Goal: Task Accomplishment & Management: Use online tool/utility

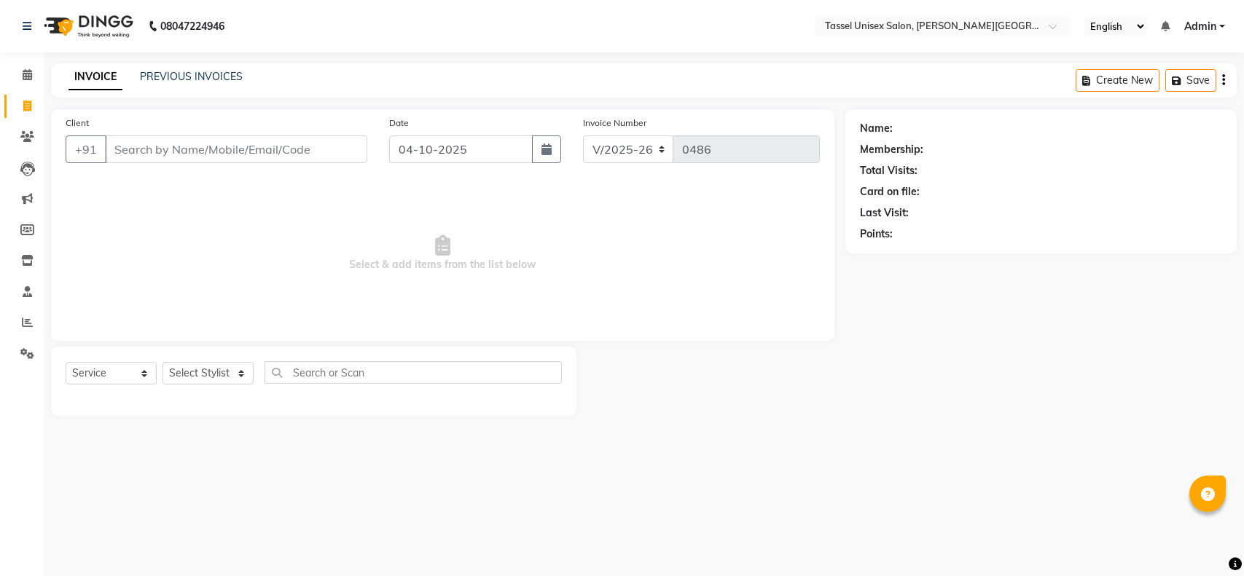
select select "7177"
select select "service"
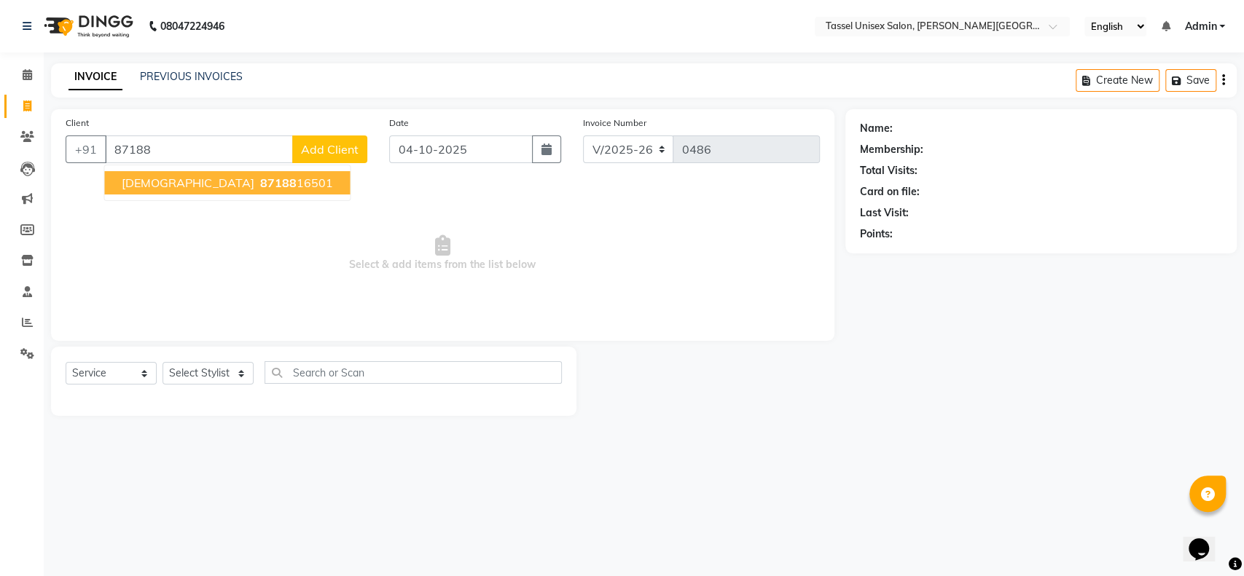
click at [259, 177] on span "87188" at bounding box center [277, 183] width 36 height 15
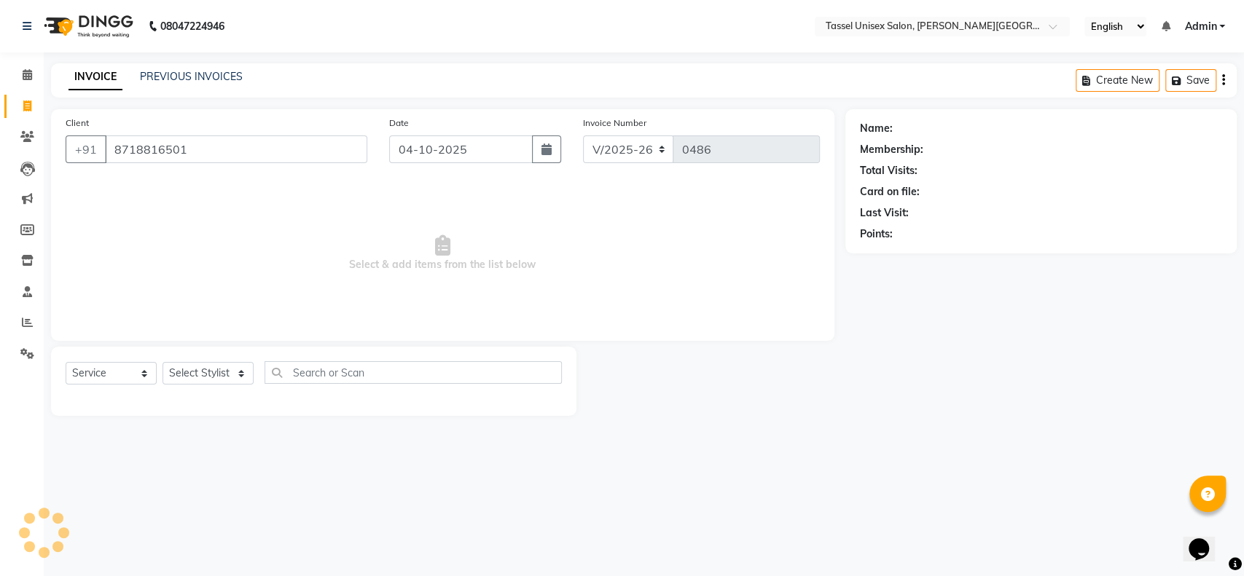
type input "8718816501"
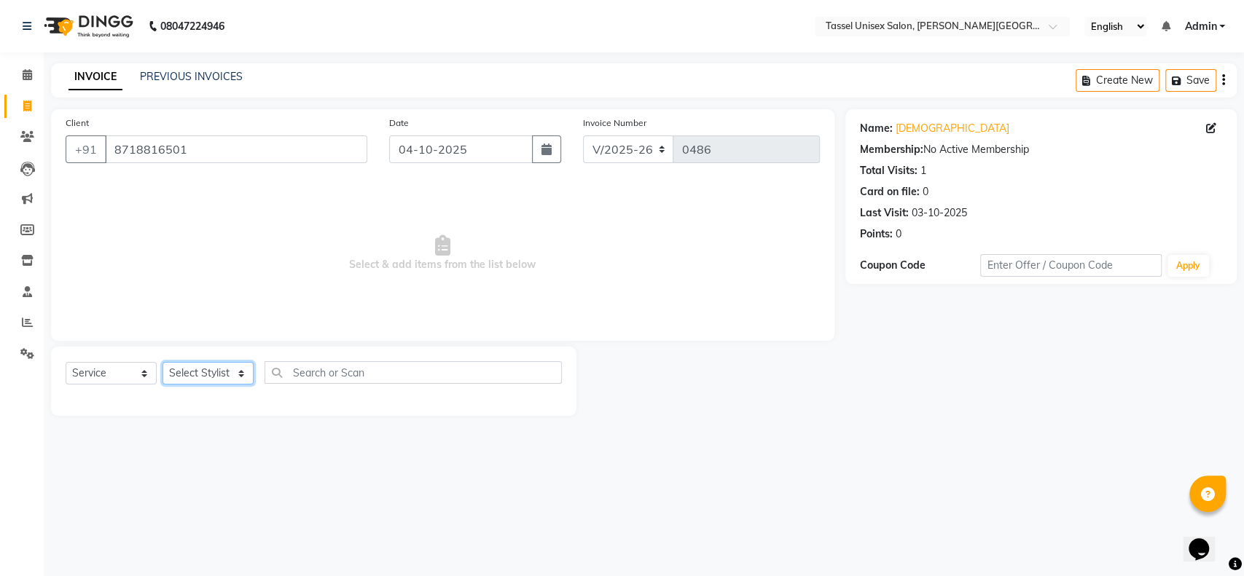
click at [195, 373] on select "Select Stylist Ankit [PERSON_NAME] ANKUR SIR [PERSON_NAME] [PERSON_NAME] MAM [P…" at bounding box center [208, 373] width 91 height 23
select select "60207"
click at [163, 362] on select "Select Stylist Ankit [PERSON_NAME] ANKUR SIR [PERSON_NAME] [PERSON_NAME] MAM [P…" at bounding box center [208, 373] width 91 height 23
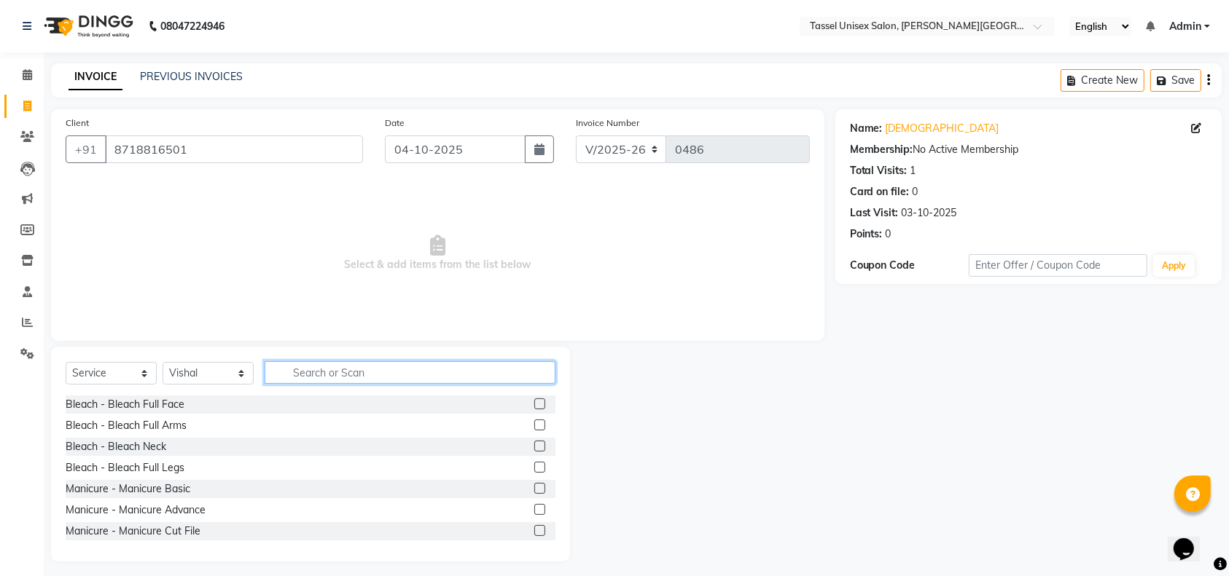
click at [348, 372] on input "text" at bounding box center [410, 372] width 291 height 23
type input "MA"
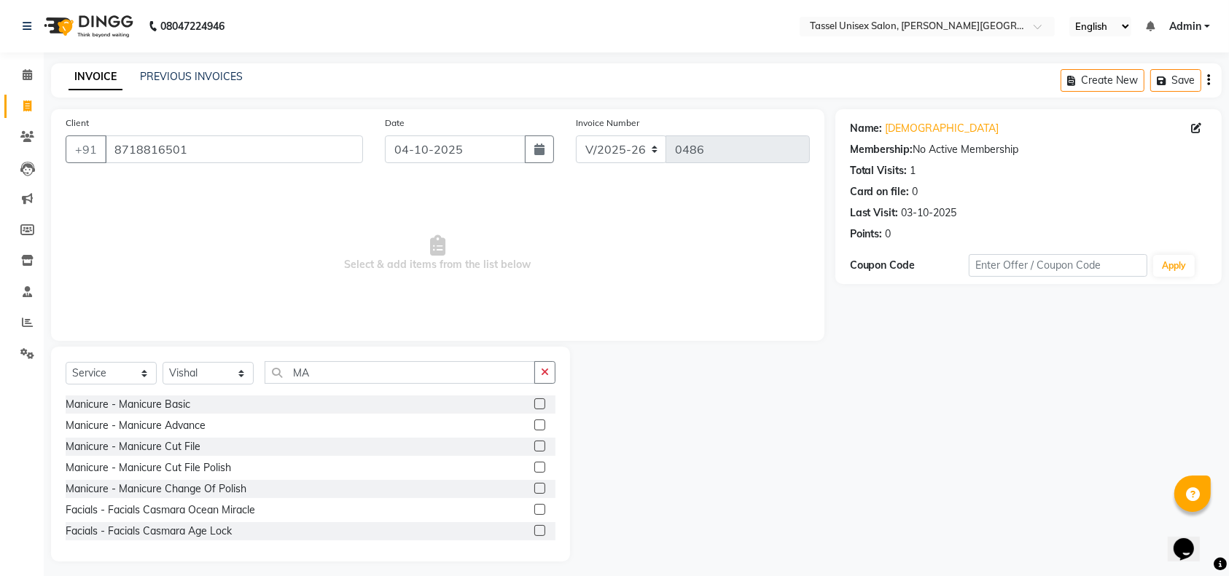
click at [534, 407] on label at bounding box center [539, 404] width 11 height 11
click at [534, 407] on input "checkbox" at bounding box center [538, 404] width 9 height 9
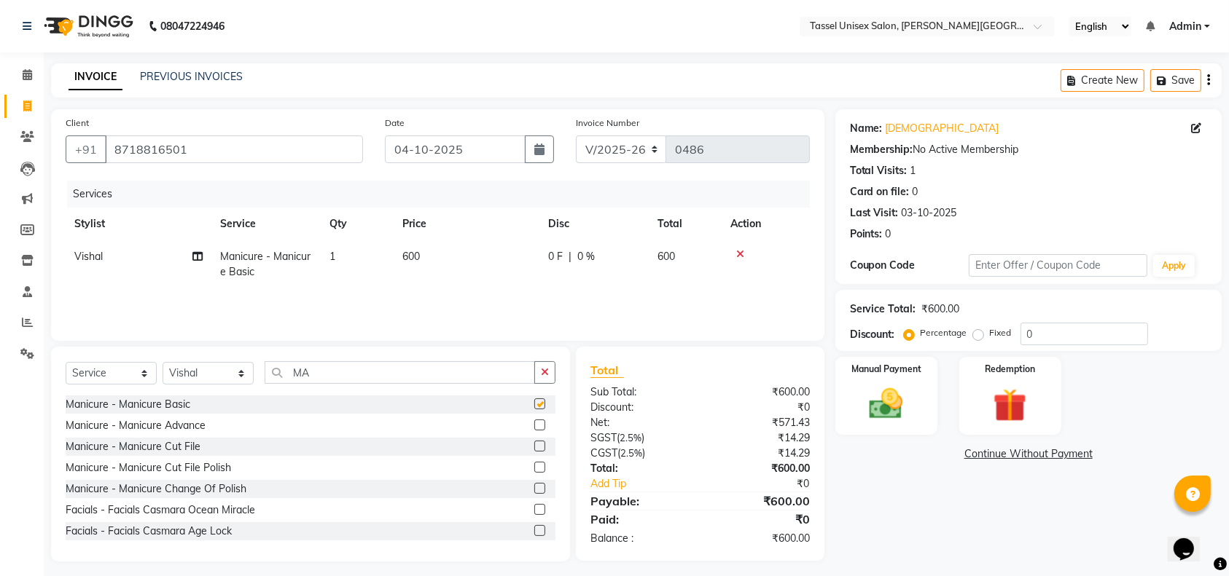
checkbox input "false"
click at [858, 407] on img at bounding box center [885, 404] width 55 height 39
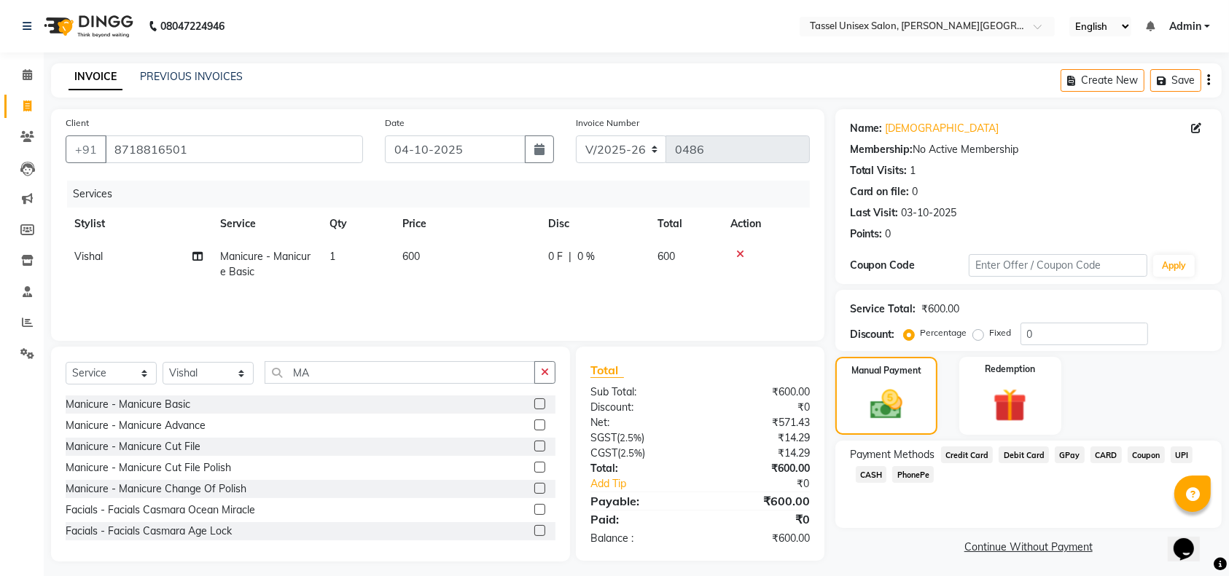
click at [870, 471] on span "CASH" at bounding box center [871, 474] width 31 height 17
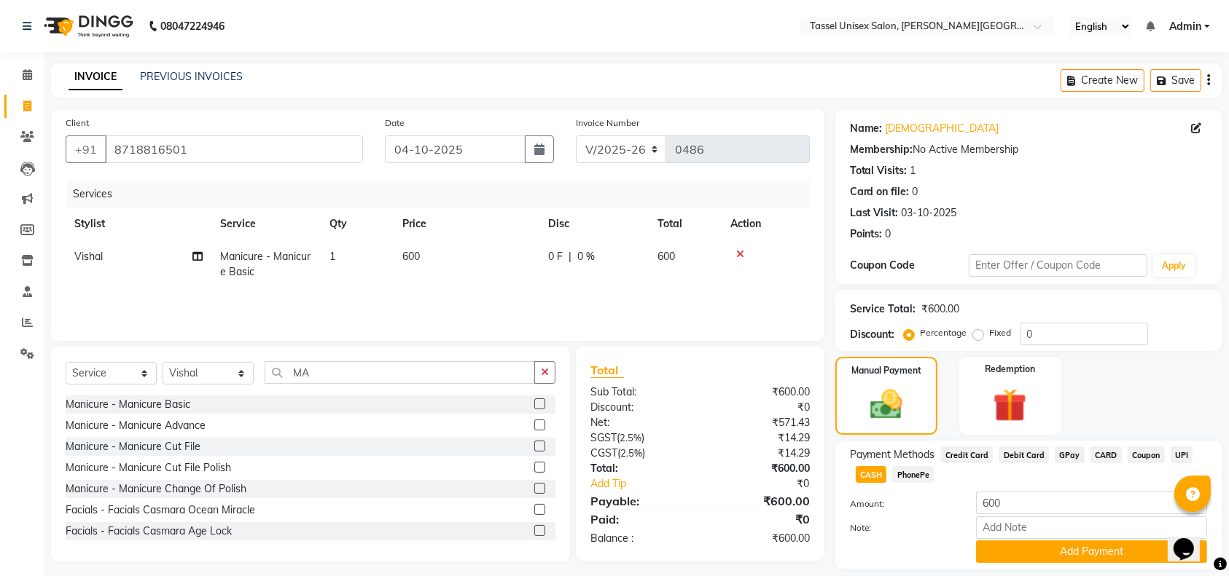
click at [1112, 550] on button "Add Payment" at bounding box center [1091, 552] width 231 height 23
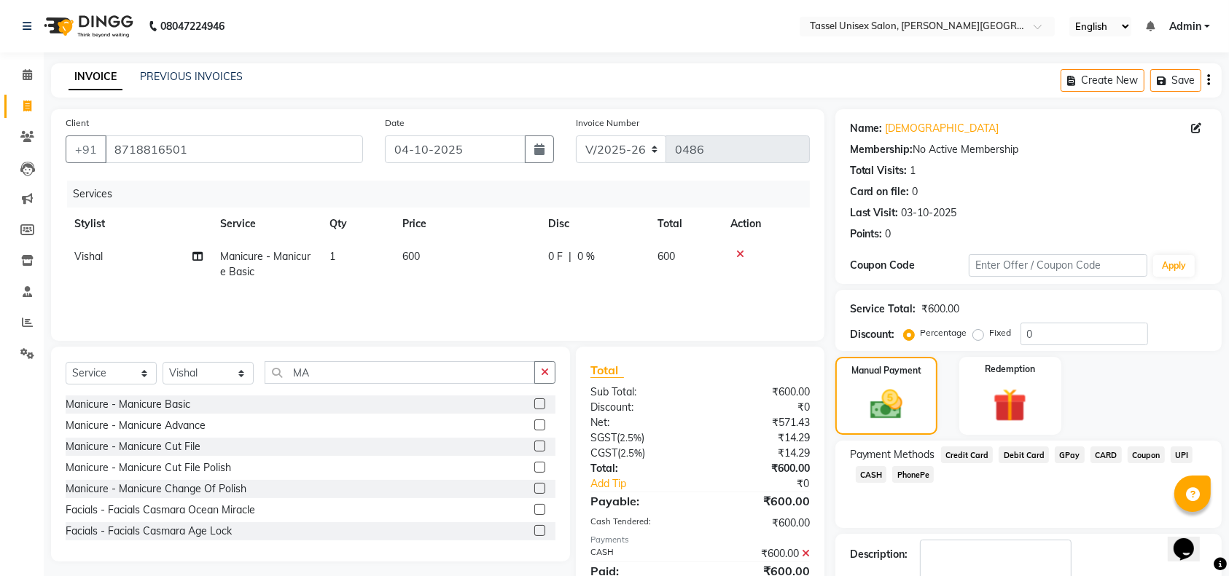
scroll to position [85, 0]
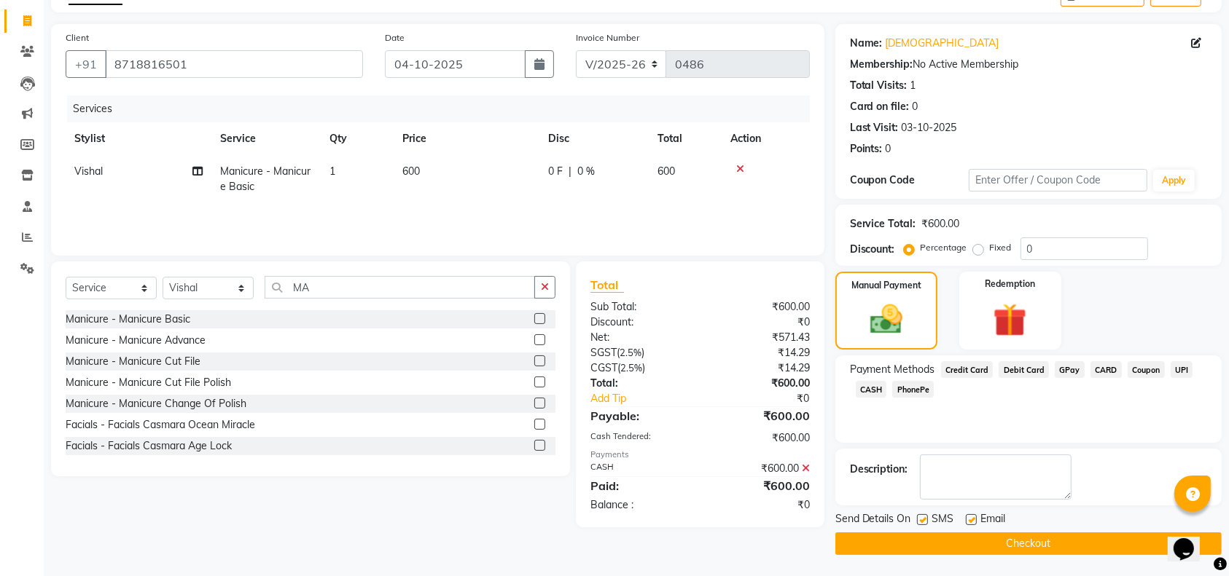
click at [1105, 536] on button "Checkout" at bounding box center [1028, 544] width 386 height 23
